Goal: Find specific page/section: Find specific page/section

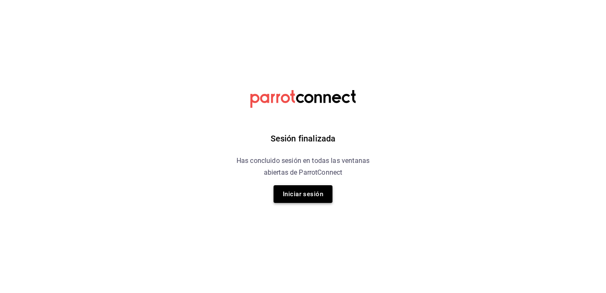
click at [324, 201] on button "Iniciar sesión" at bounding box center [302, 194] width 59 height 18
